Goal: Information Seeking & Learning: Check status

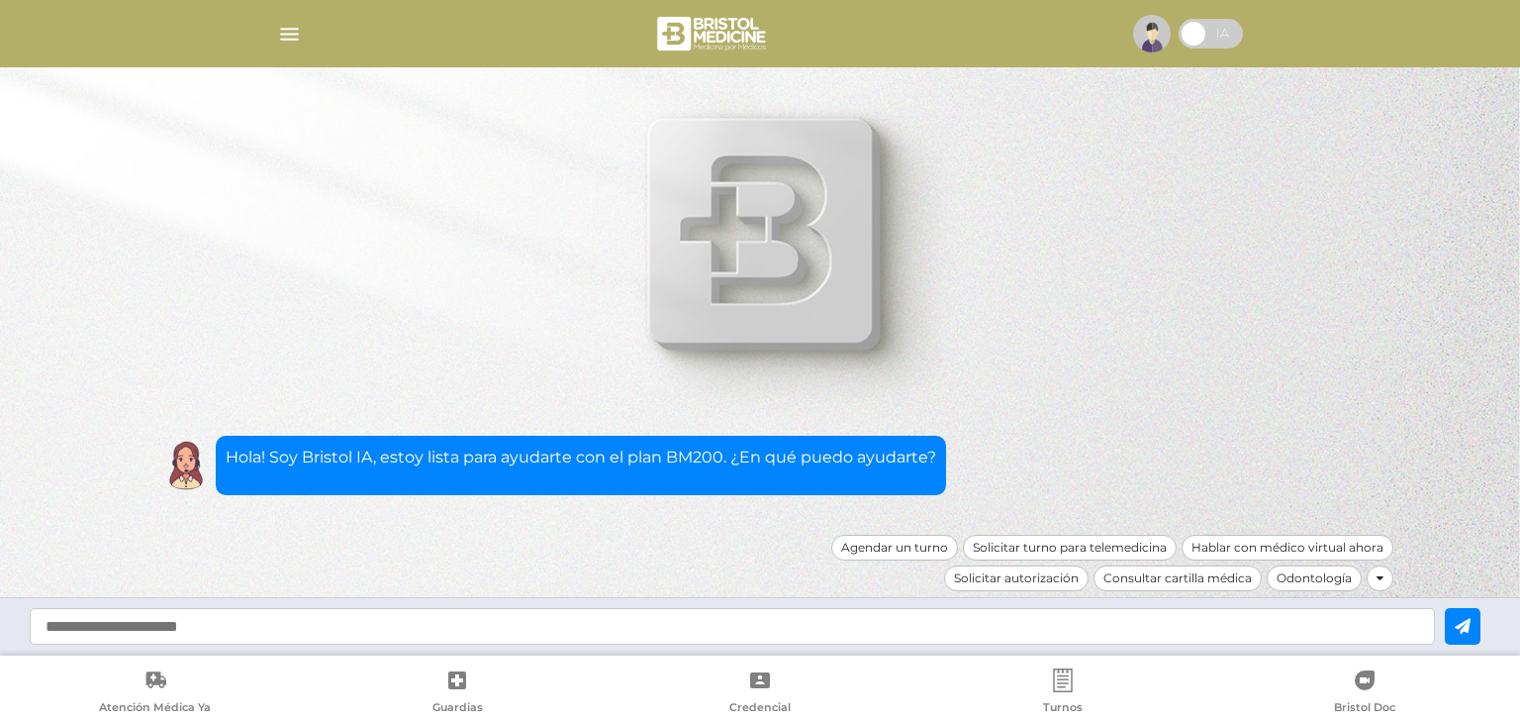
click at [282, 33] on img "button" at bounding box center [289, 34] width 25 height 25
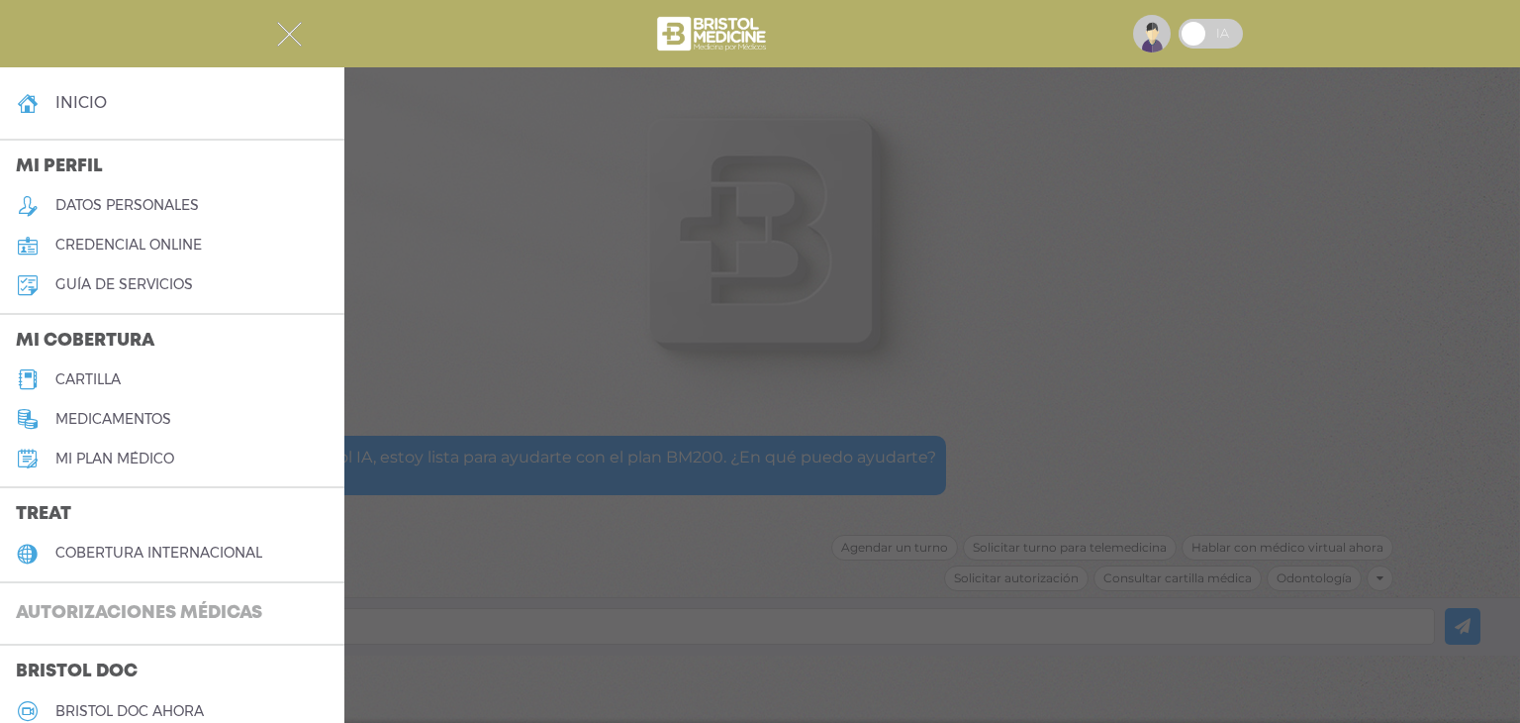
click at [96, 615] on h3 "Autorizaciones médicas" at bounding box center [139, 614] width 278 height 38
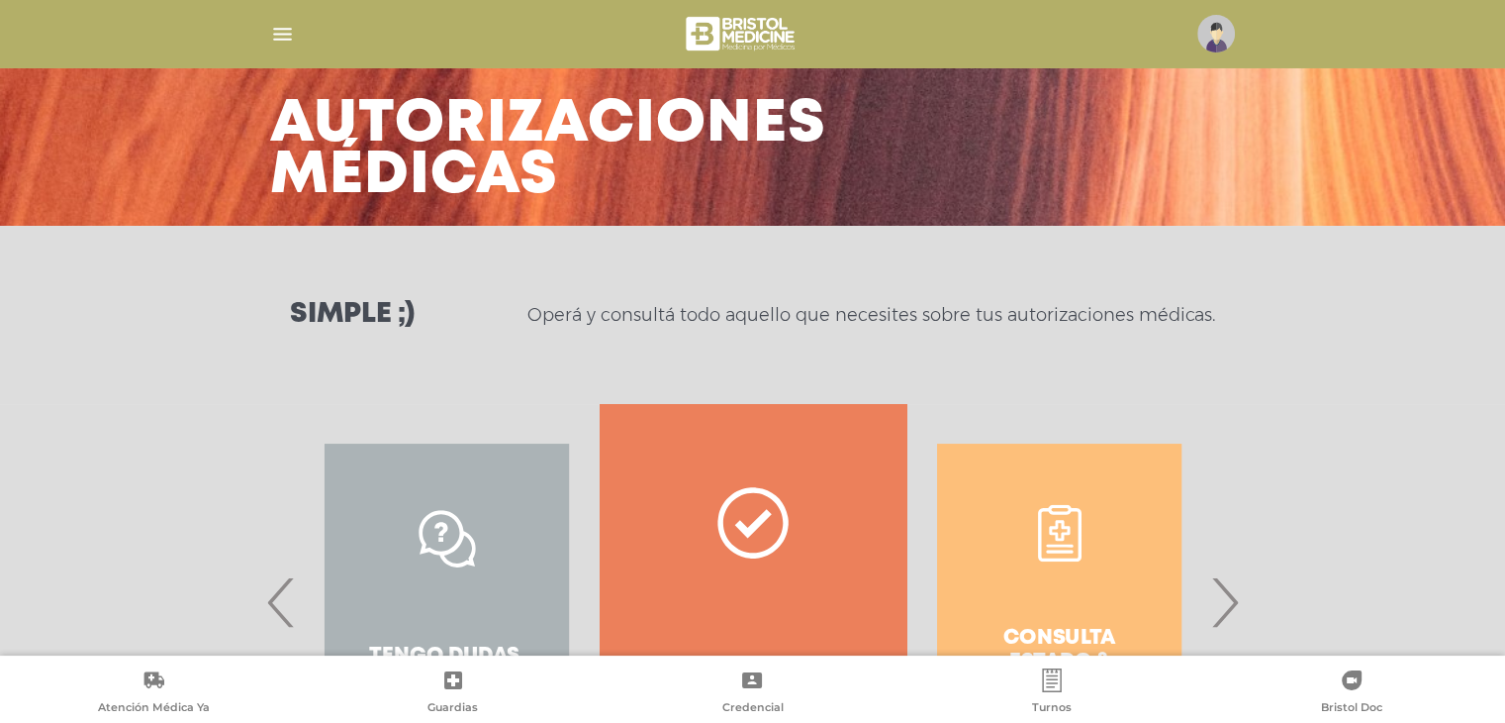
scroll to position [271, 0]
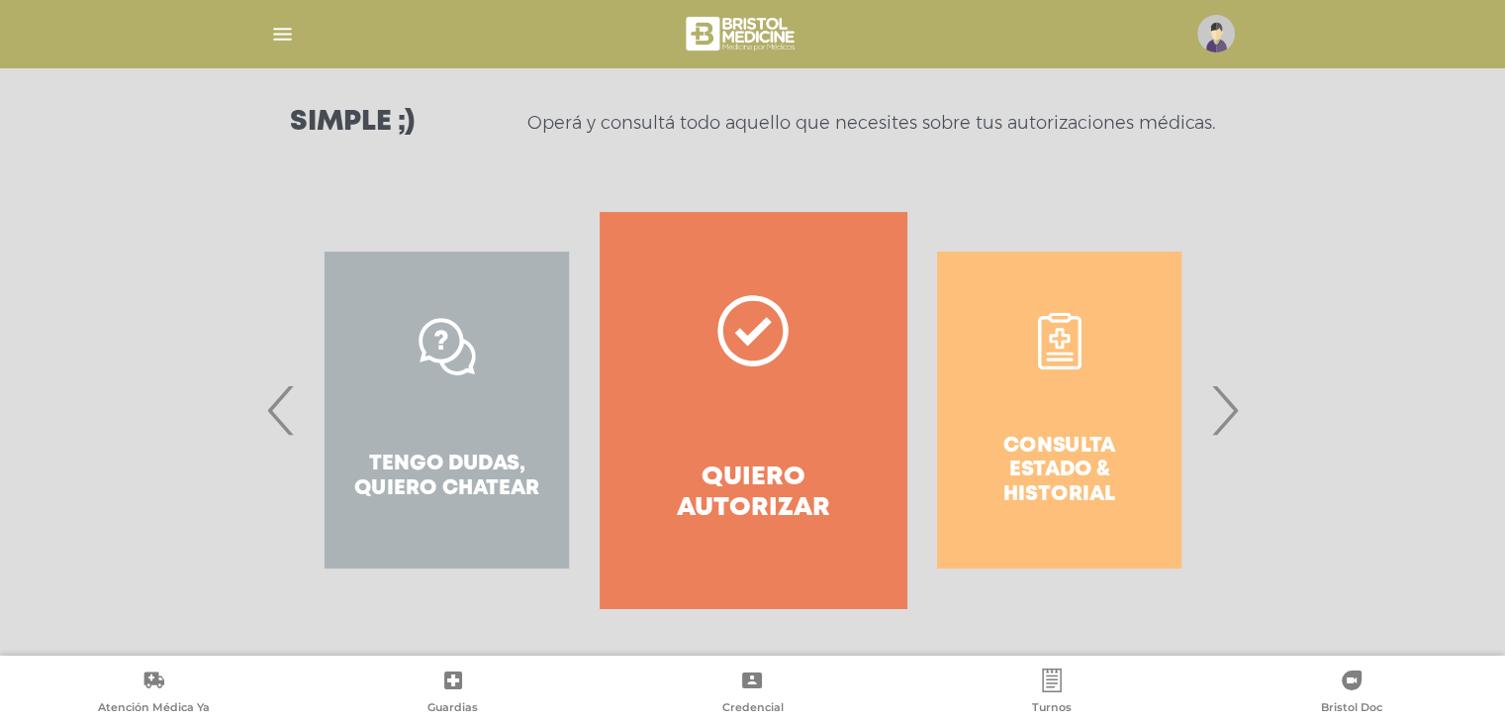
click at [262, 413] on span "‹" at bounding box center [281, 409] width 39 height 107
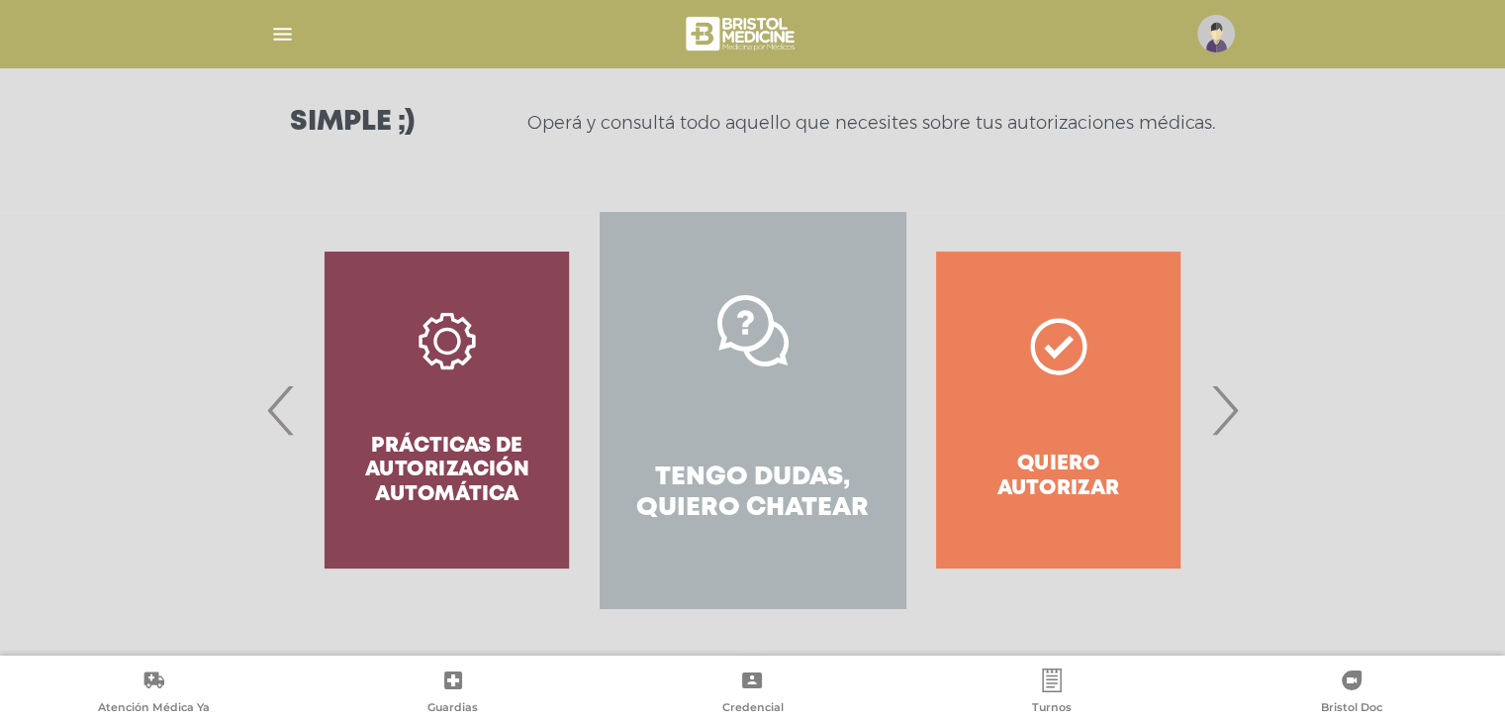
click at [677, 394] on link "Tengo dudas, quiero chatear" at bounding box center [753, 410] width 306 height 396
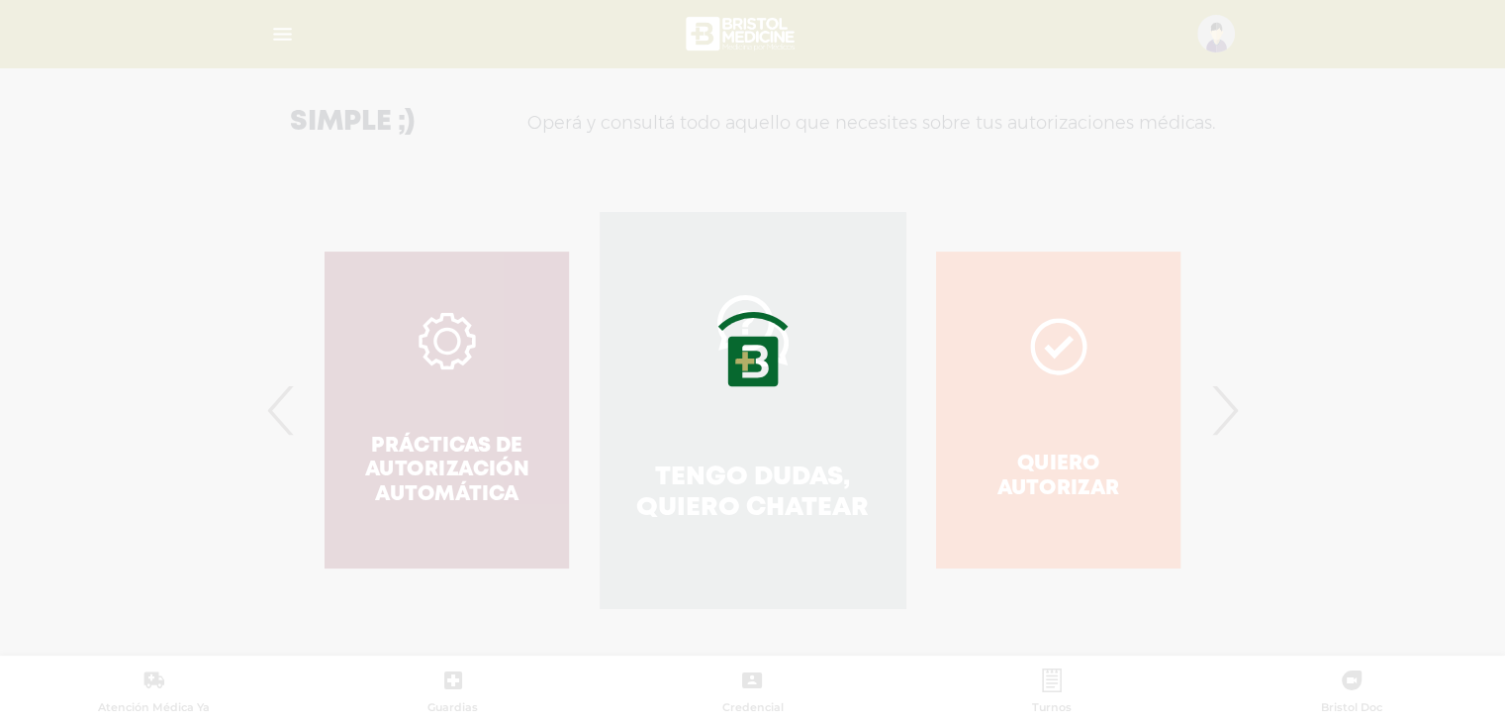
scroll to position [566, 0]
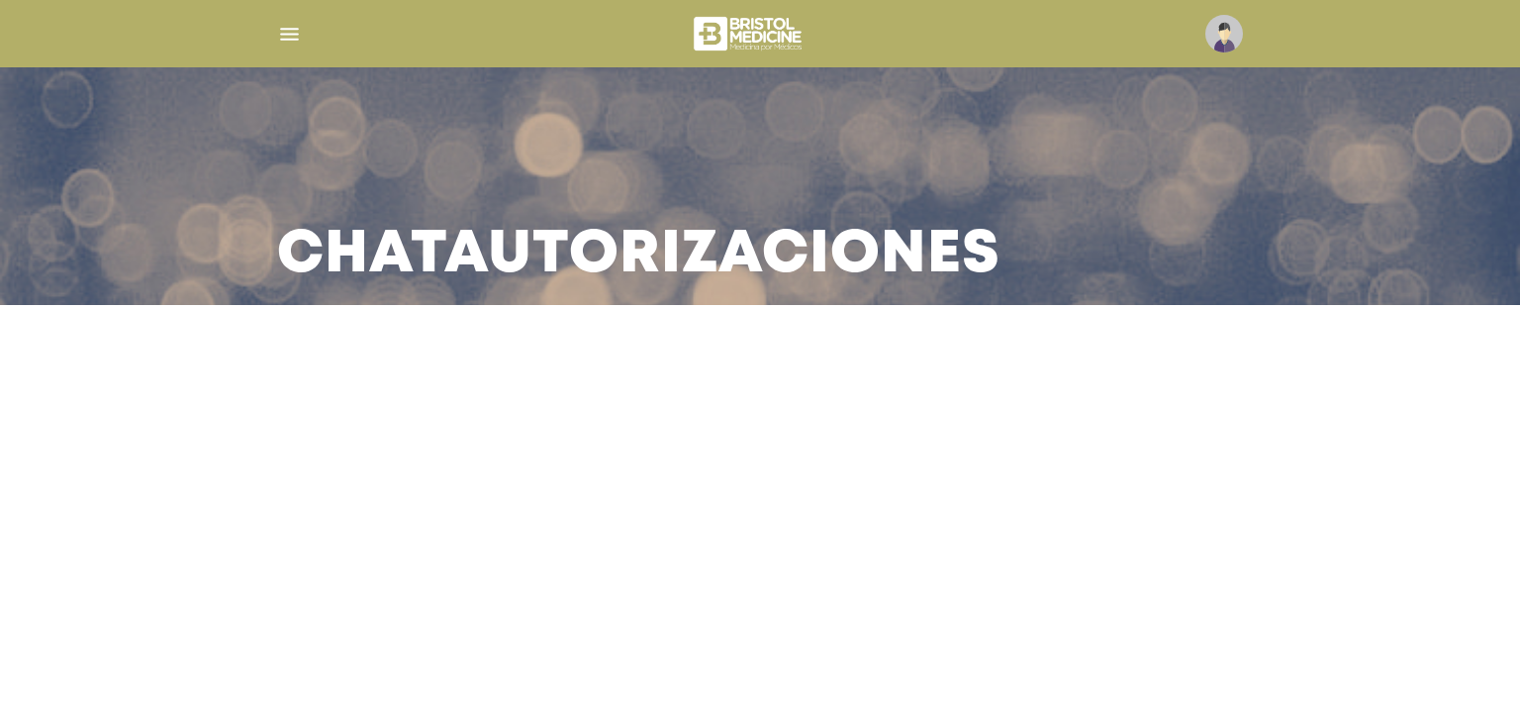
click at [633, 262] on h3 "Chat Autorizaciones" at bounding box center [639, 255] width 724 height 51
click at [281, 30] on img "button" at bounding box center [289, 34] width 25 height 25
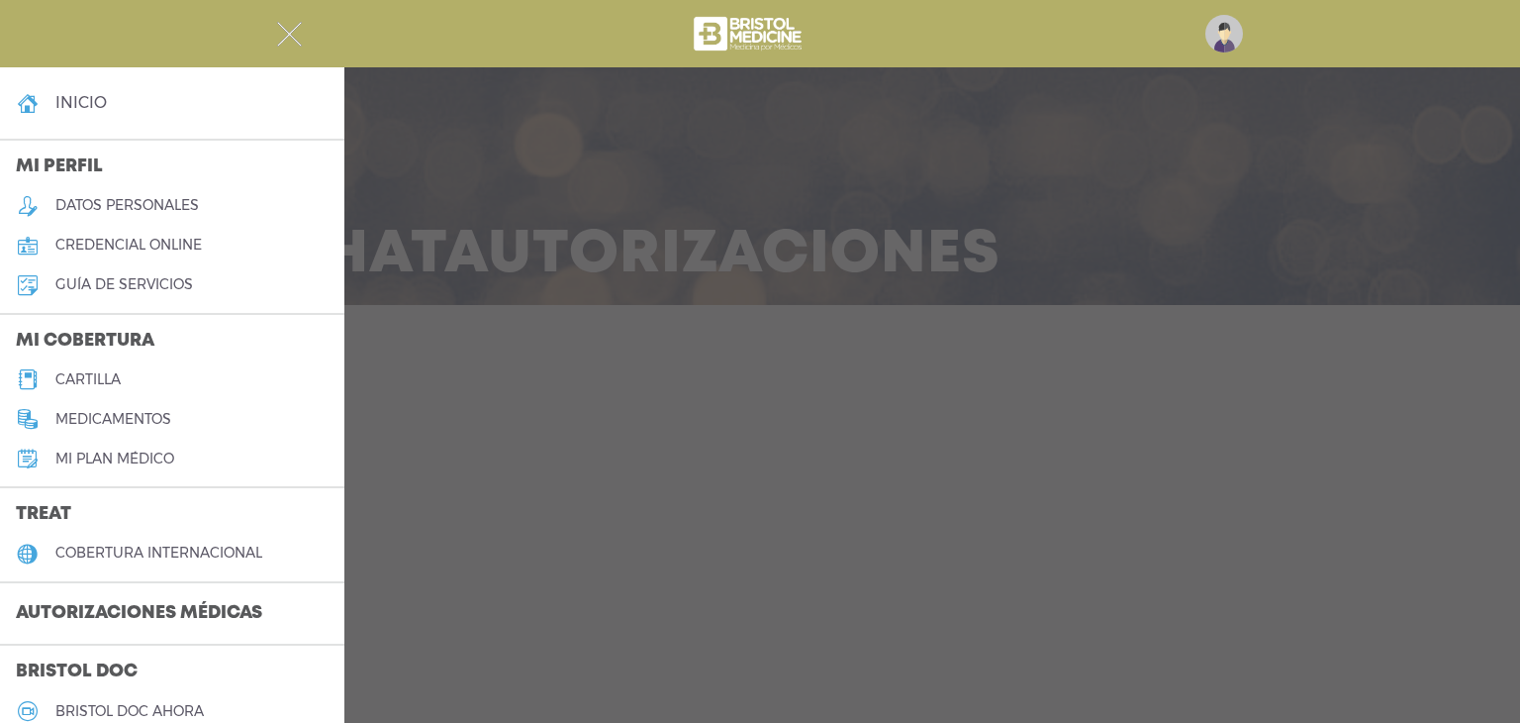
click at [120, 598] on h3 "Autorizaciones médicas" at bounding box center [139, 614] width 278 height 38
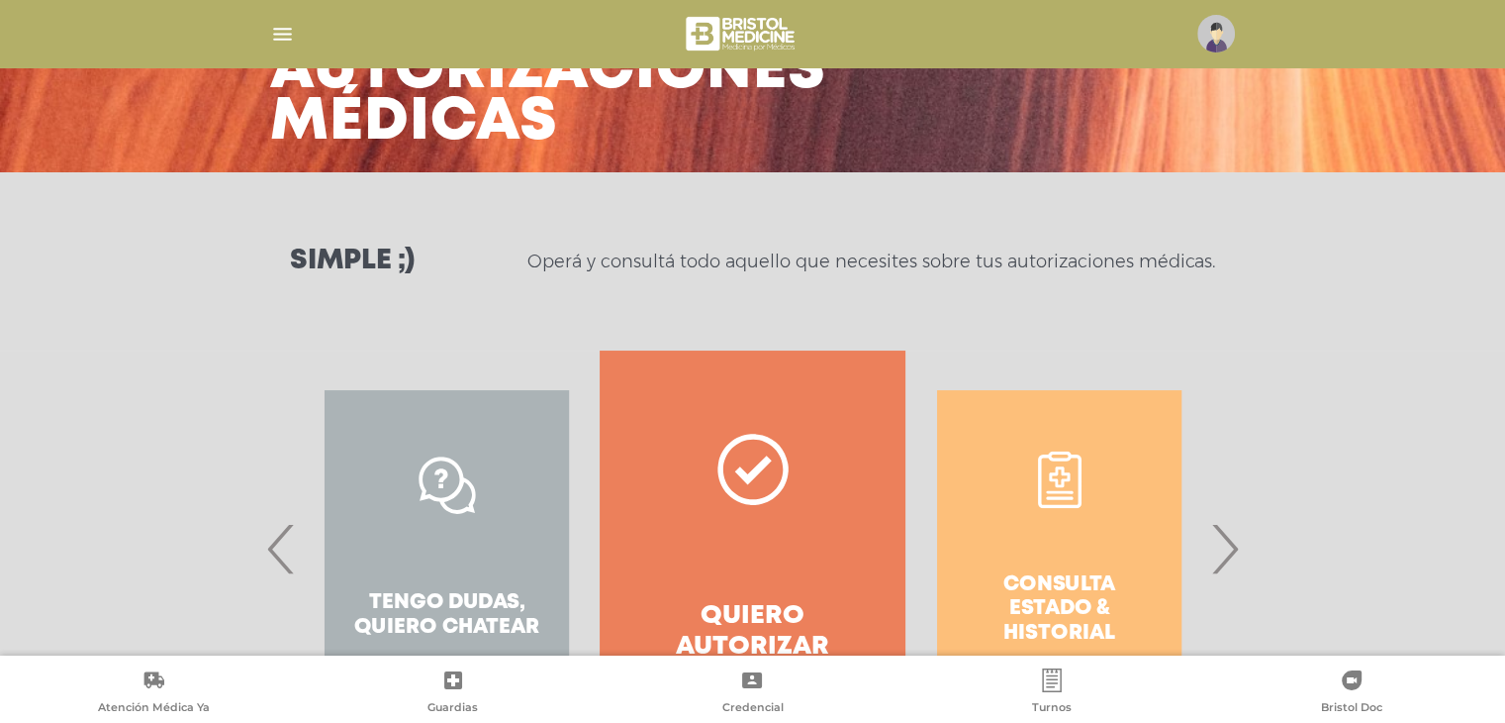
scroll to position [271, 0]
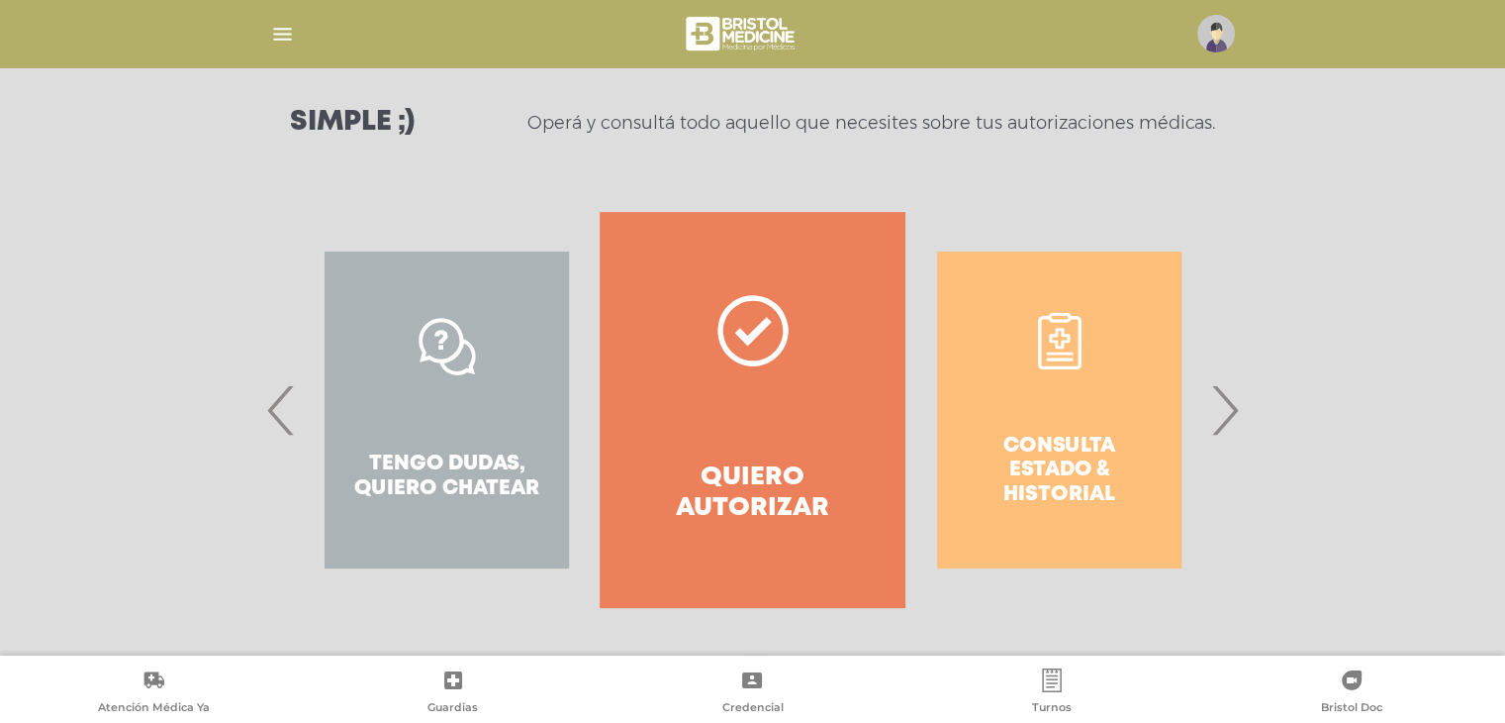
click at [1237, 413] on span "›" at bounding box center [1225, 409] width 39 height 107
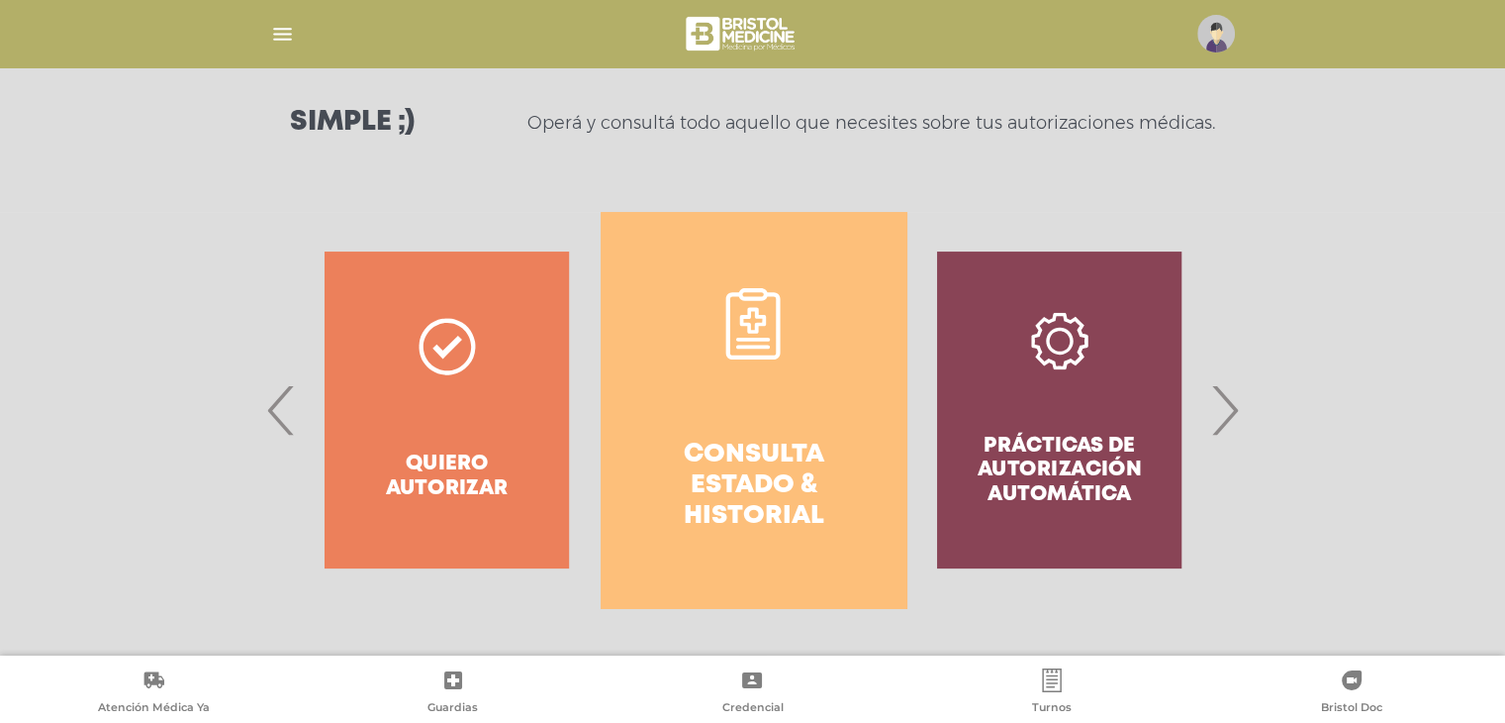
click at [752, 416] on link "Consulta estado & historial" at bounding box center [754, 410] width 306 height 396
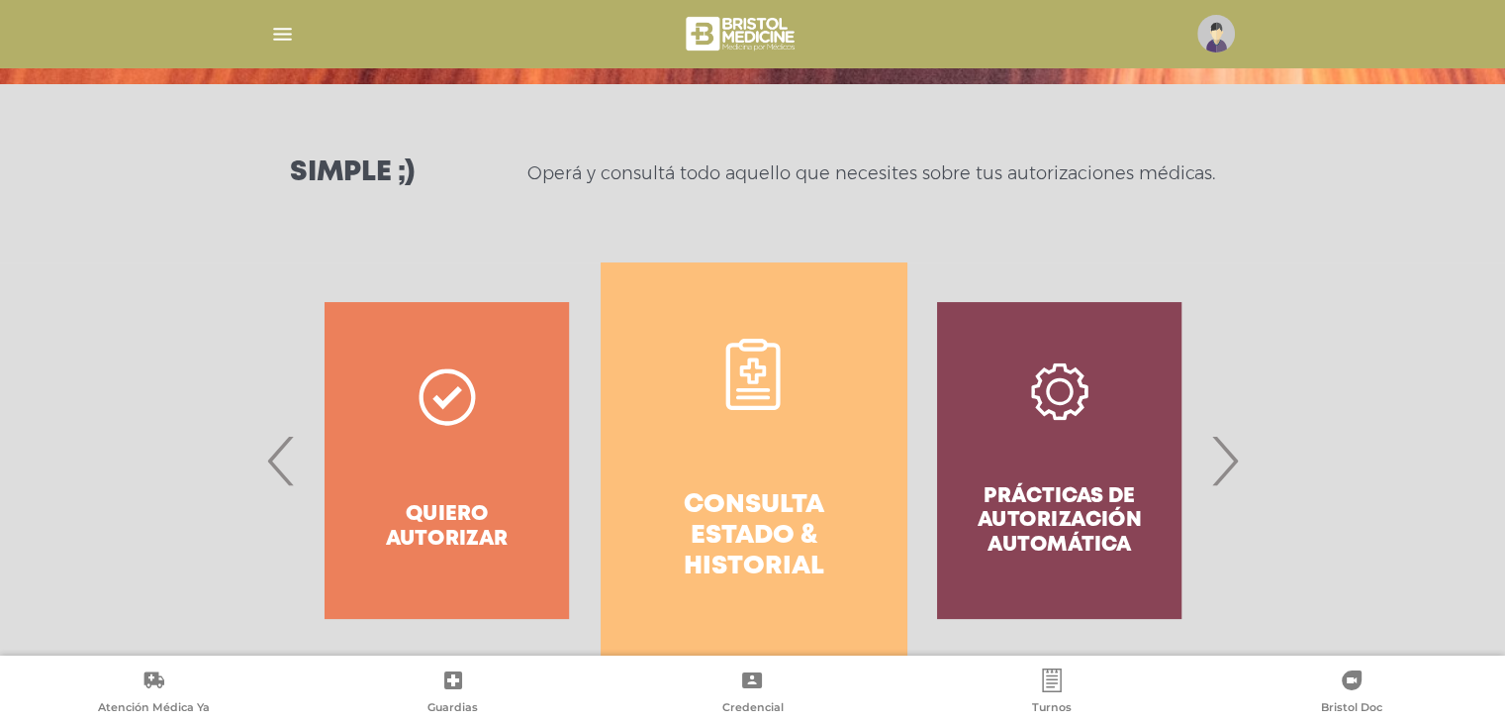
scroll to position [0, 0]
